Goal: Navigation & Orientation: Find specific page/section

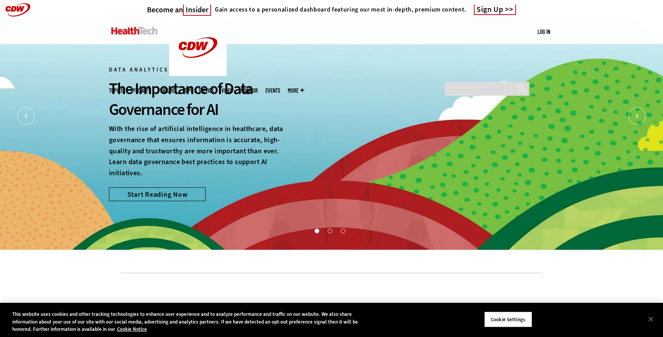
click at [205, 78] on ul "Topics Specialty Features Tips & Tactics Video MonITor Events More Search" at bounding box center [210, 90] width 203 height 25
click at [214, 88] on link "Tips & Tactics" at bounding box center [199, 91] width 29 height 6
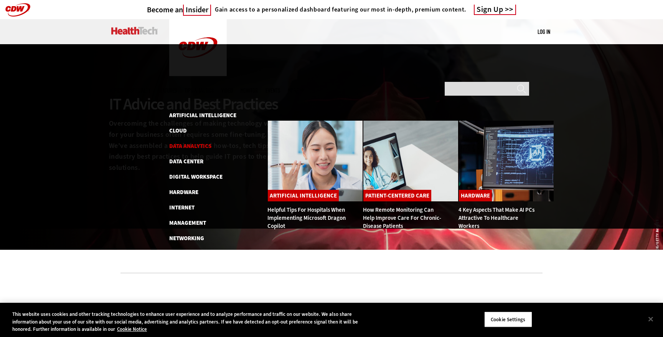
click at [188, 142] on link "Data Analytics" at bounding box center [190, 146] width 42 height 8
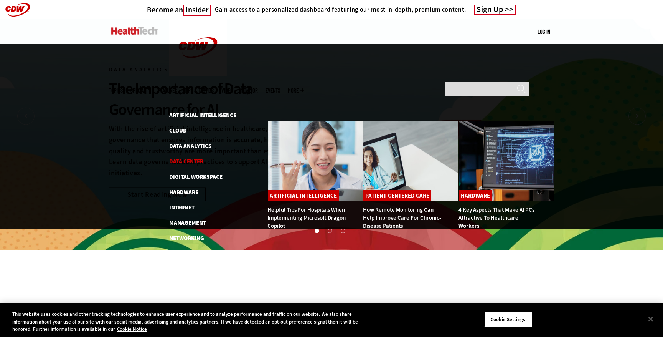
click at [183, 157] on link "Data Center" at bounding box center [186, 161] width 34 height 8
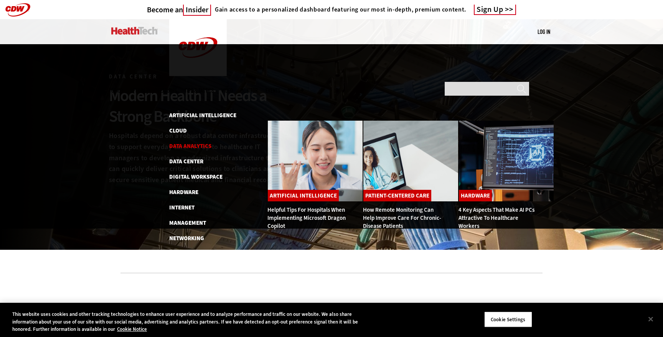
click at [186, 142] on link "Data Analytics" at bounding box center [190, 146] width 42 height 8
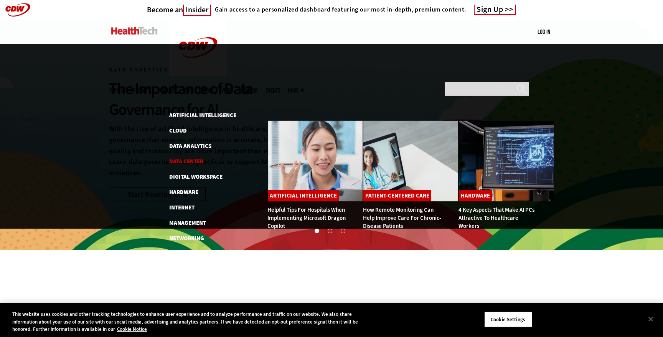
click at [189, 157] on link "Data Center" at bounding box center [186, 161] width 34 height 8
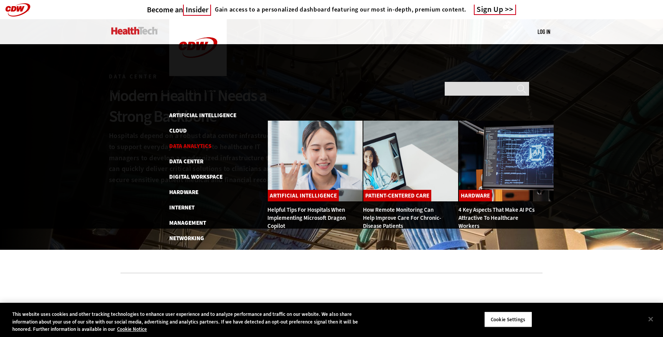
click at [190, 142] on link "Data Analytics" at bounding box center [190, 146] width 42 height 8
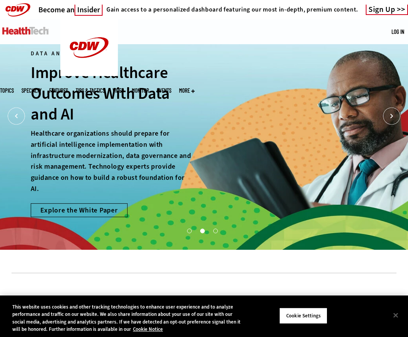
click at [321, 174] on div "Data Analytics Improve Healthcare Outcomes With Data and AI Healthcare organiza…" at bounding box center [204, 134] width 408 height 230
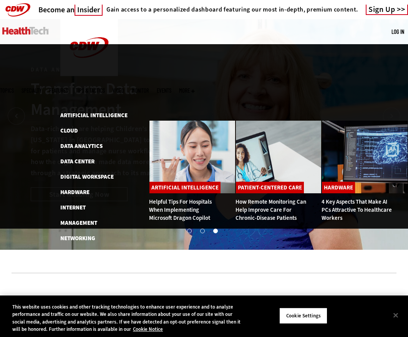
click at [14, 88] on span "Topics" at bounding box center [7, 91] width 14 height 6
click at [83, 157] on link "Data Center" at bounding box center [77, 161] width 34 height 8
